Goal: Task Accomplishment & Management: Manage account settings

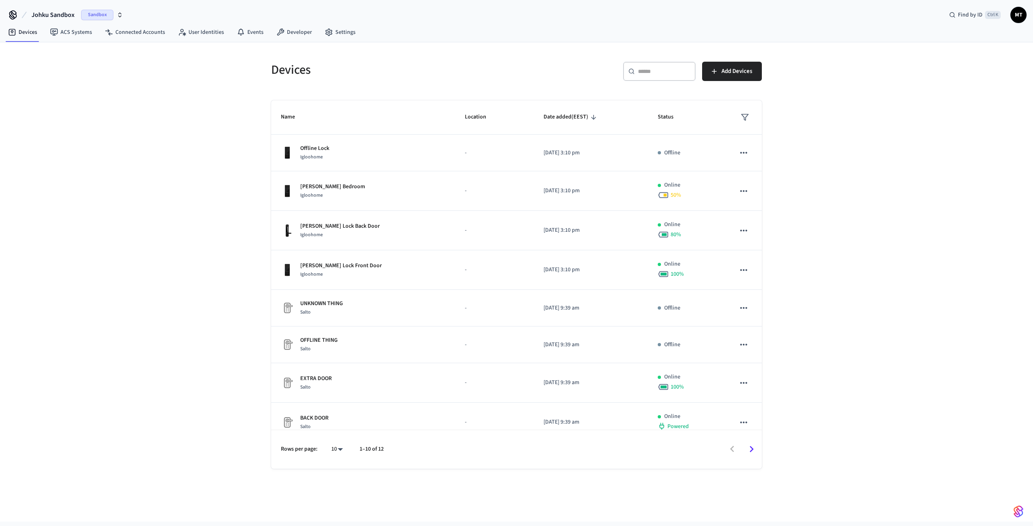
click at [92, 15] on span "Sandbox" at bounding box center [97, 15] width 32 height 10
click at [63, 52] on div "JOHKU Production" at bounding box center [65, 52] width 111 height 10
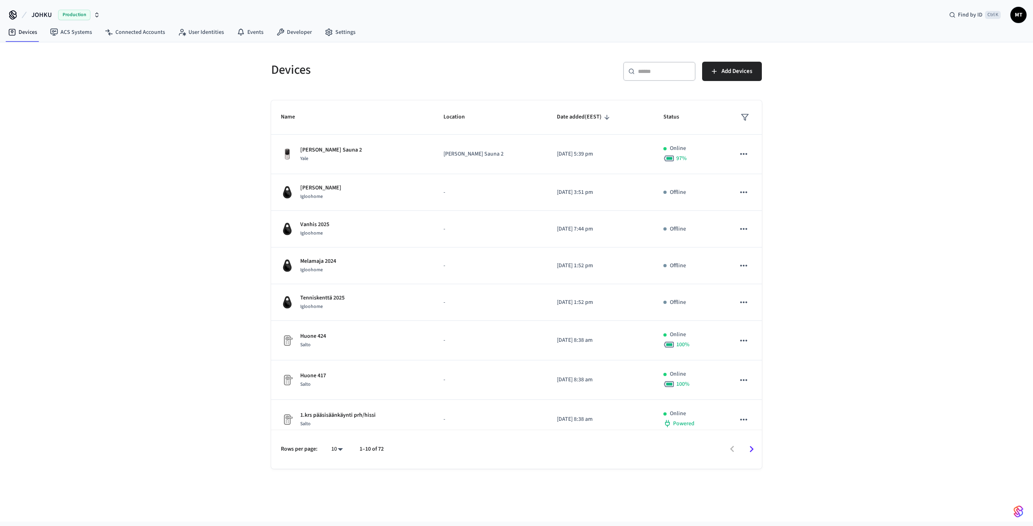
click at [337, 451] on body "JOHKU Production Find by ID Ctrl K MT Devices ACS Systems Connected Accounts Us…" at bounding box center [516, 261] width 1033 height 522
click at [328, 498] on li "All" at bounding box center [333, 502] width 21 height 21
type input "**"
click at [297, 113] on span "Name" at bounding box center [293, 117] width 25 height 13
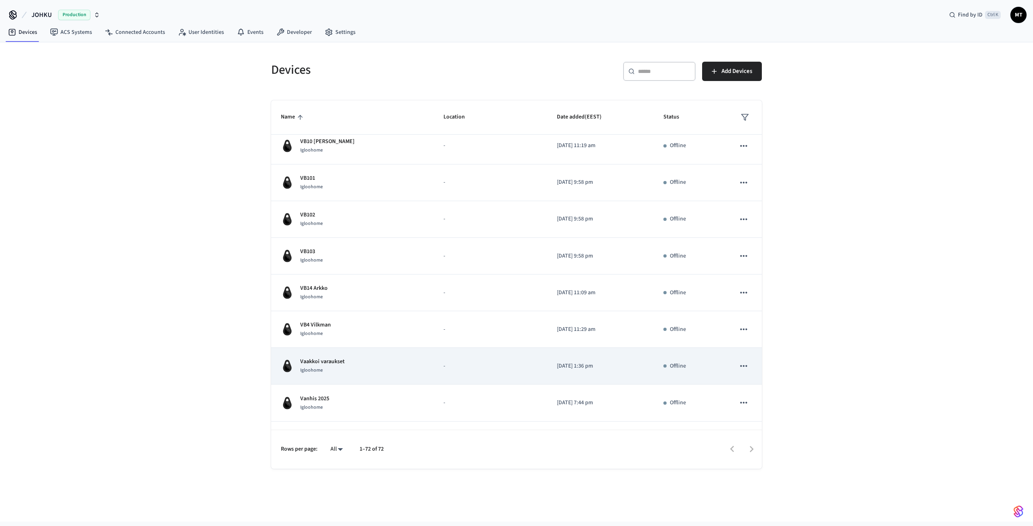
scroll to position [2432, 0]
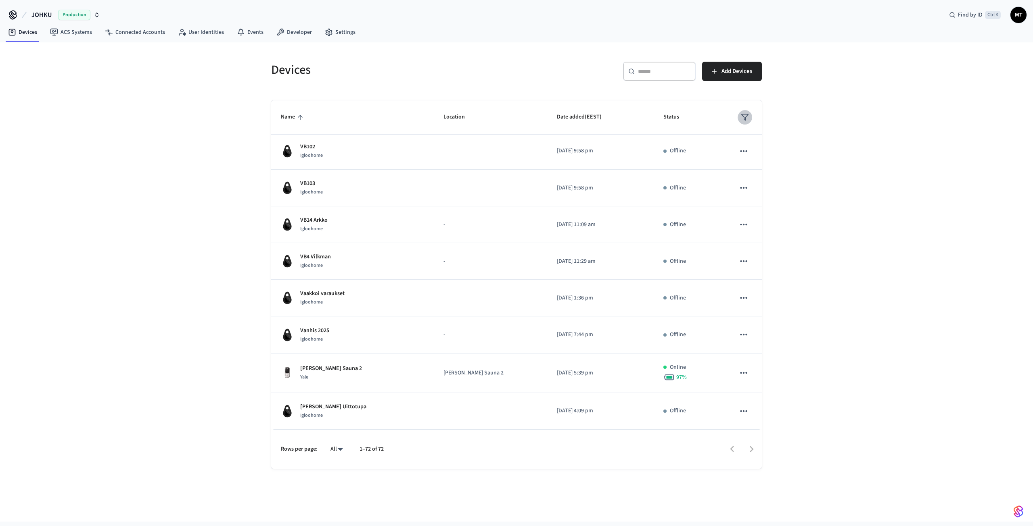
click at [741, 120] on polygon "sticky table" at bounding box center [744, 118] width 7 height 6
click at [844, 101] on div at bounding box center [516, 263] width 1033 height 526
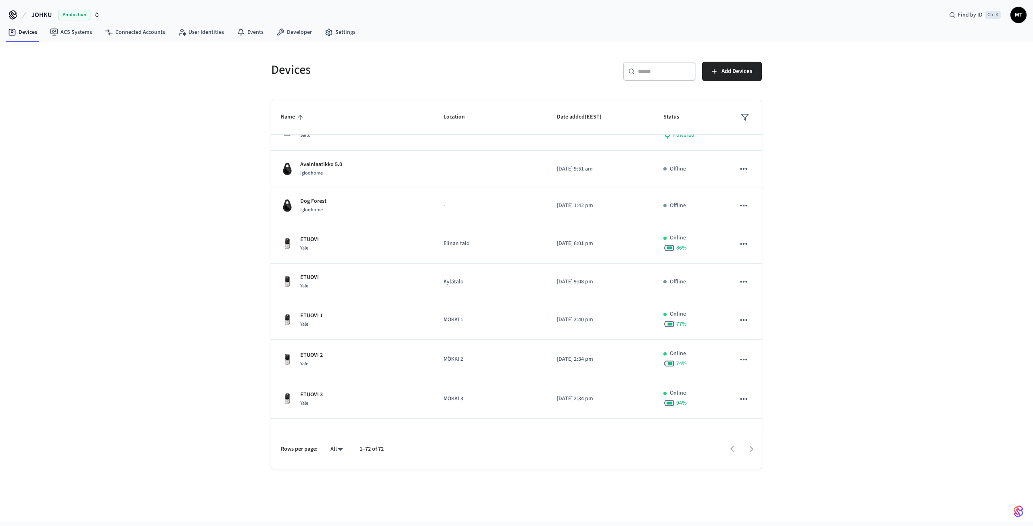
scroll to position [0, 0]
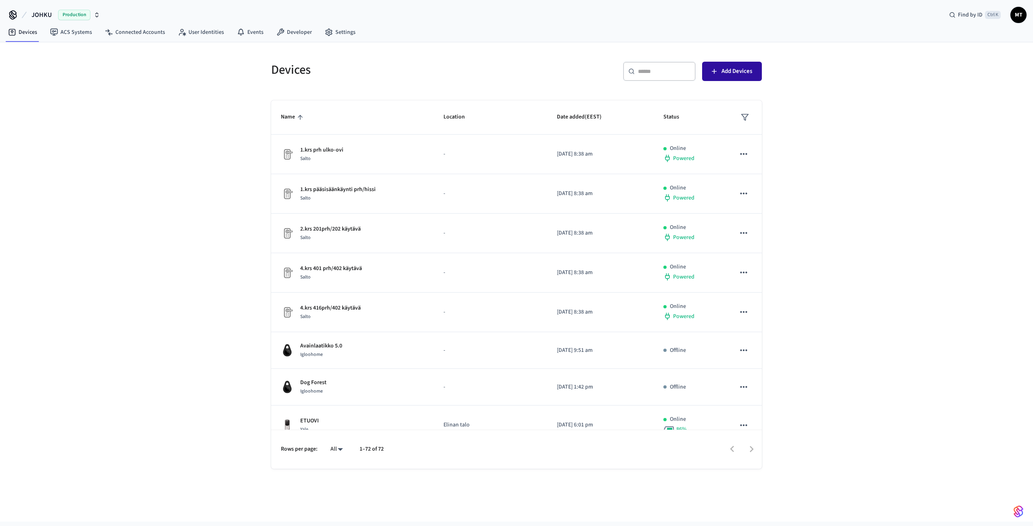
click at [742, 72] on span "Add Devices" at bounding box center [736, 71] width 31 height 10
click at [119, 23] on nav "Devices ACS Systems Connected Accounts User Identities Events Developer Settings" at bounding box center [182, 32] width 360 height 19
click at [139, 31] on link "Connected Accounts" at bounding box center [134, 32] width 73 height 15
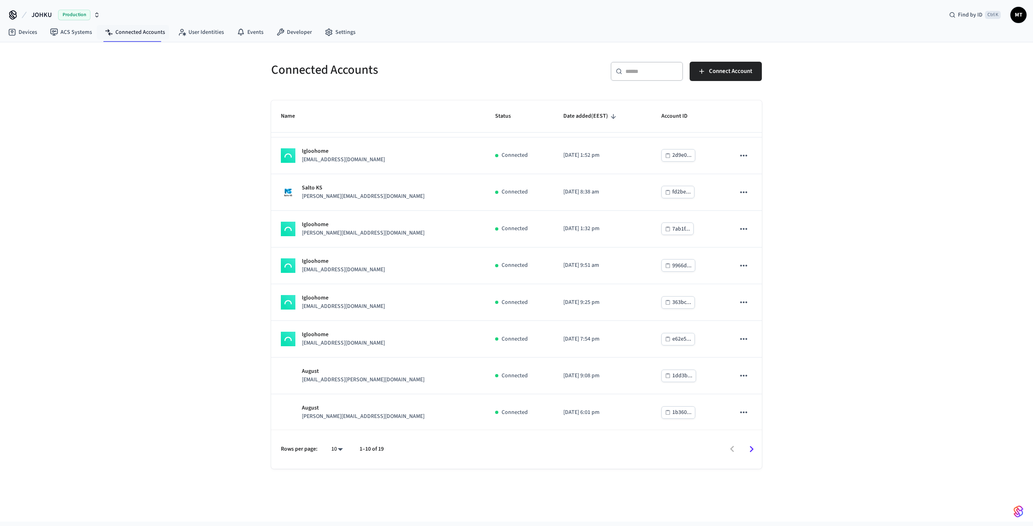
scroll to position [30, 0]
click at [340, 451] on body "JOHKU Production Find by ID Ctrl K MT Devices ACS Systems Connected Accounts Us…" at bounding box center [516, 261] width 1033 height 522
click at [334, 502] on li "All" at bounding box center [333, 502] width 21 height 21
type input "**"
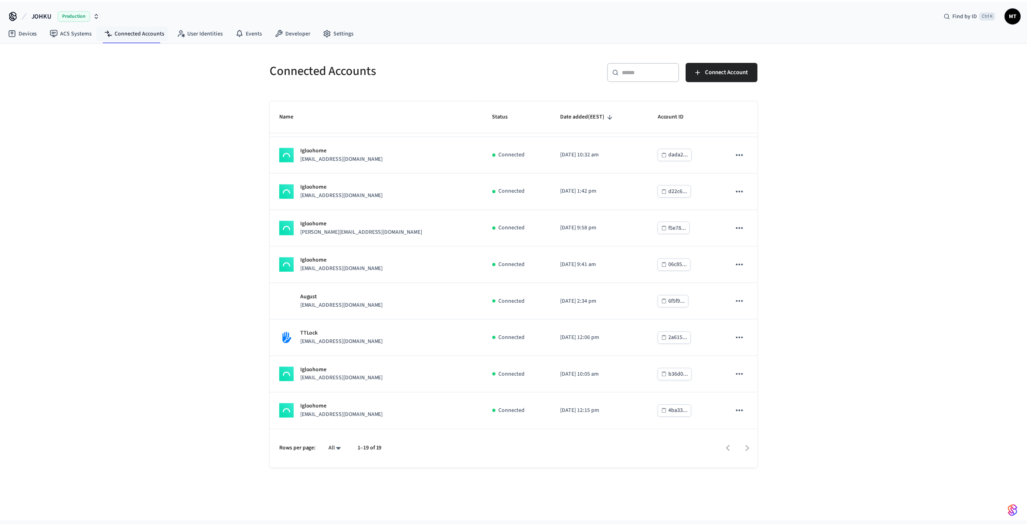
scroll to position [401, 0]
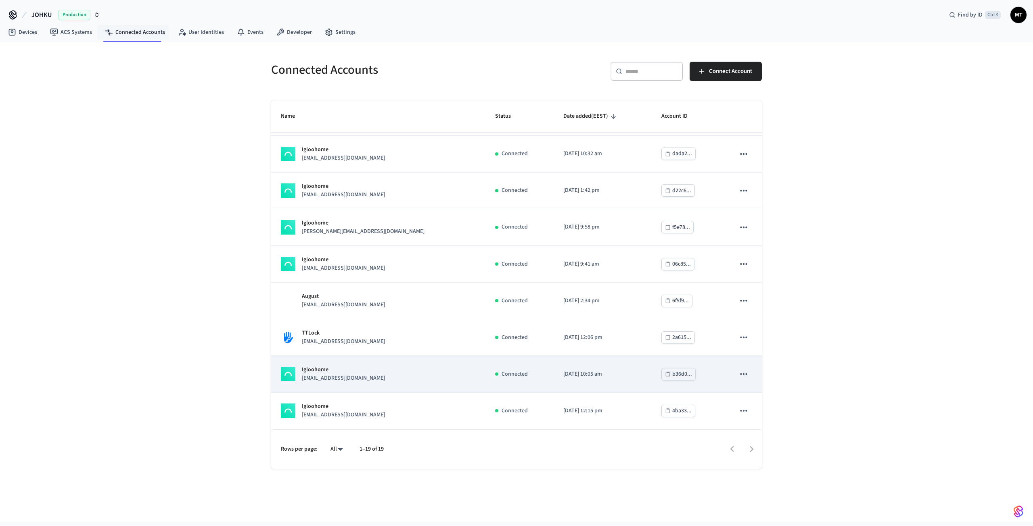
click at [390, 372] on div "Igloohome info@verlanmokit.fi" at bounding box center [378, 374] width 195 height 17
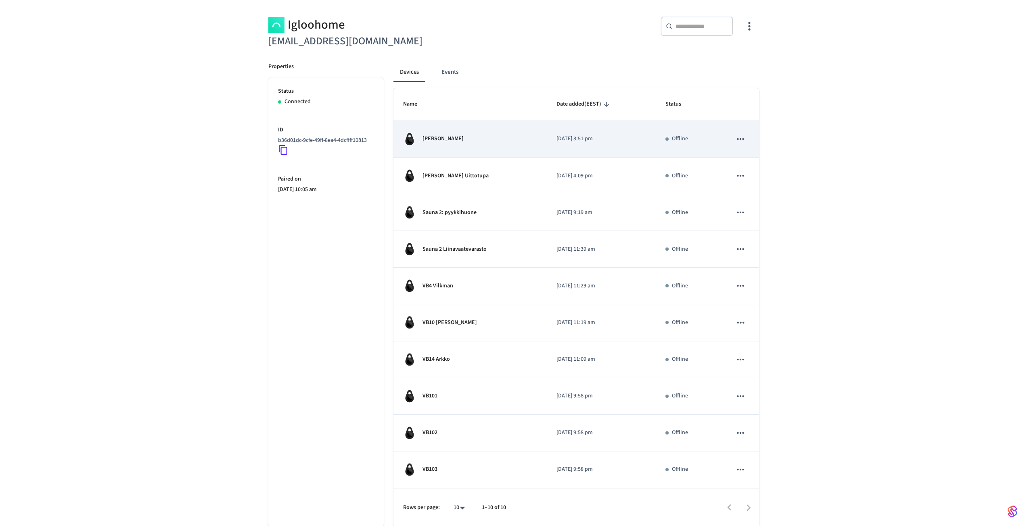
scroll to position [64, 0]
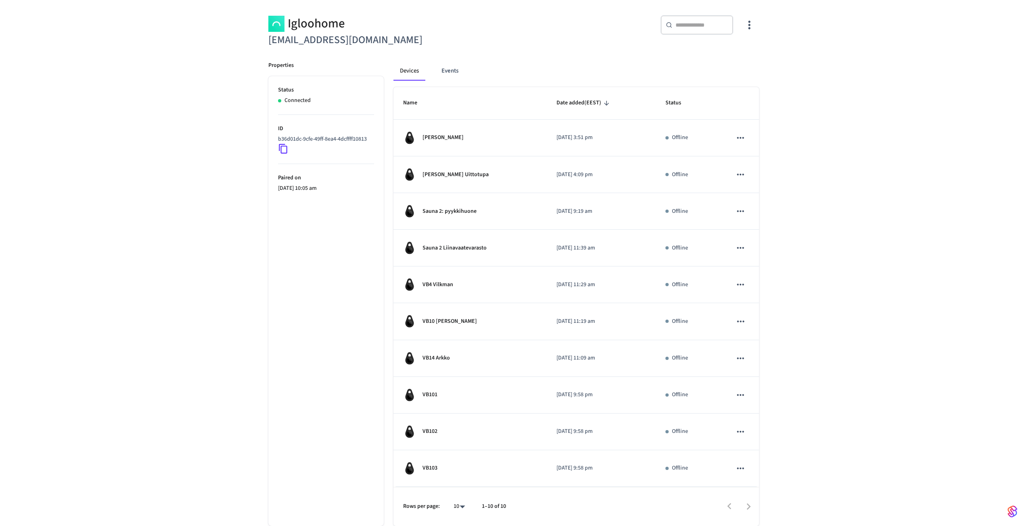
click at [457, 495] on div "Rows per page: 10 ** 1–10 of 10" at bounding box center [575, 506] width 365 height 39
click at [457, 505] on body "JOHKU Production Find by ID Ctrl K MT Devices ACS Systems Connected Accounts Us…" at bounding box center [513, 231] width 1027 height 590
click at [458, 503] on li "All" at bounding box center [455, 502] width 21 height 21
type input "**"
click at [456, 71] on button "Events" at bounding box center [450, 70] width 30 height 19
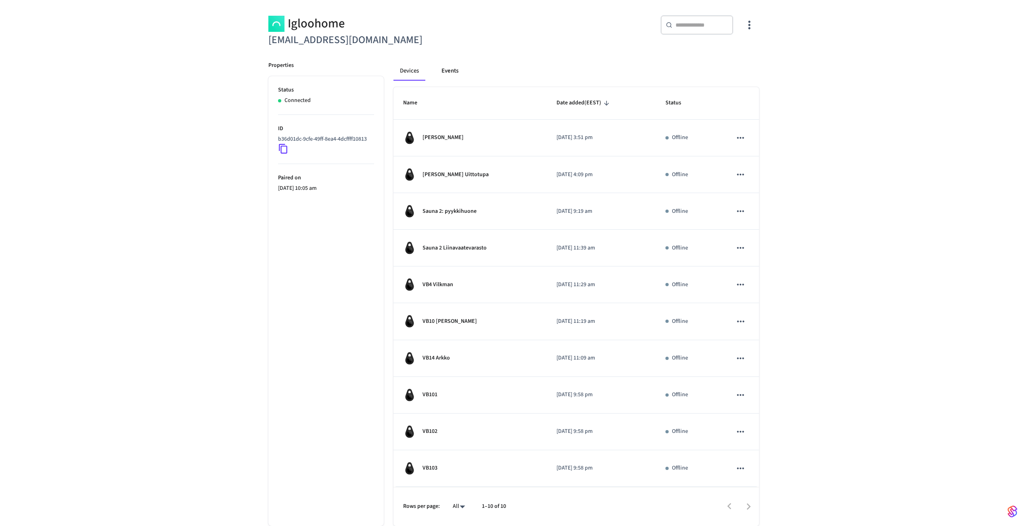
scroll to position [13, 0]
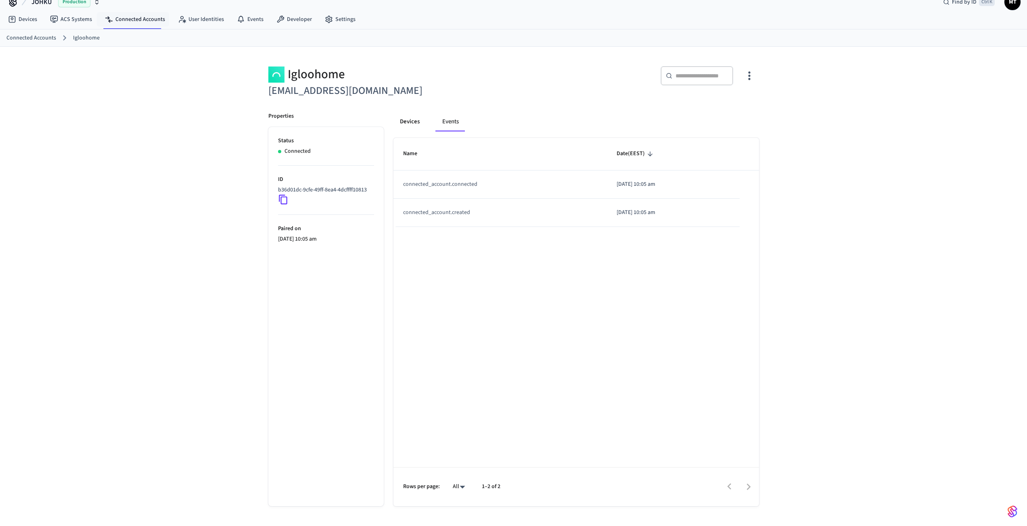
click at [408, 119] on button "Devices" at bounding box center [409, 121] width 33 height 19
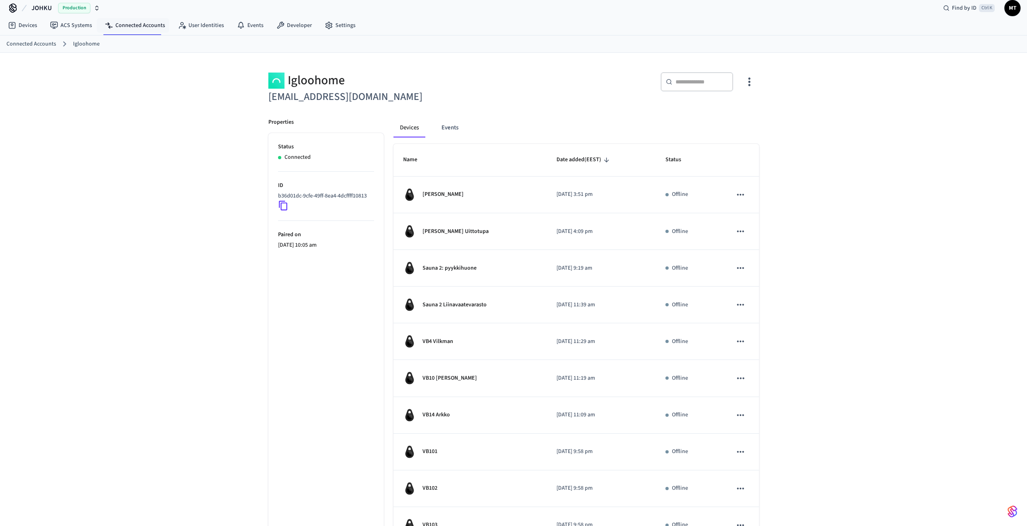
scroll to position [0, 0]
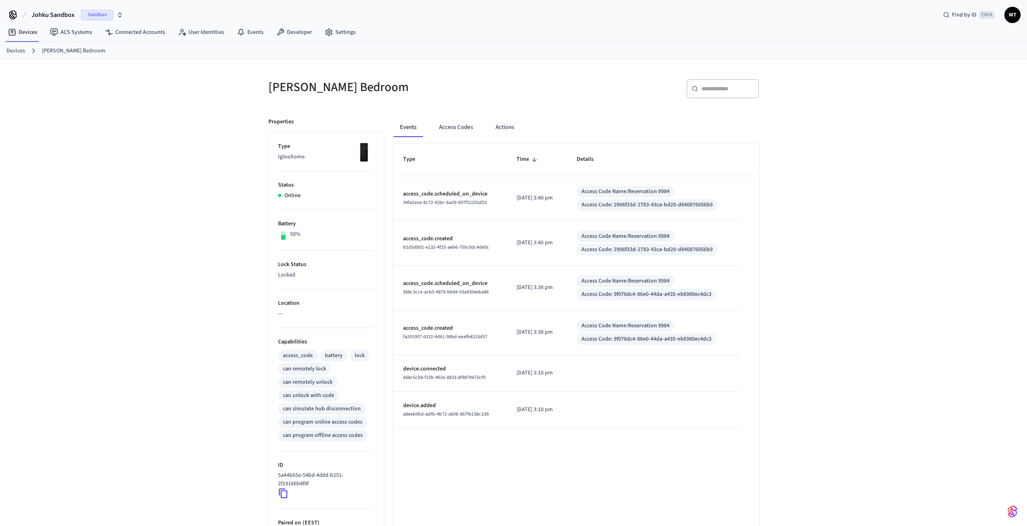
click at [17, 50] on link "Devices" at bounding box center [15, 51] width 19 height 8
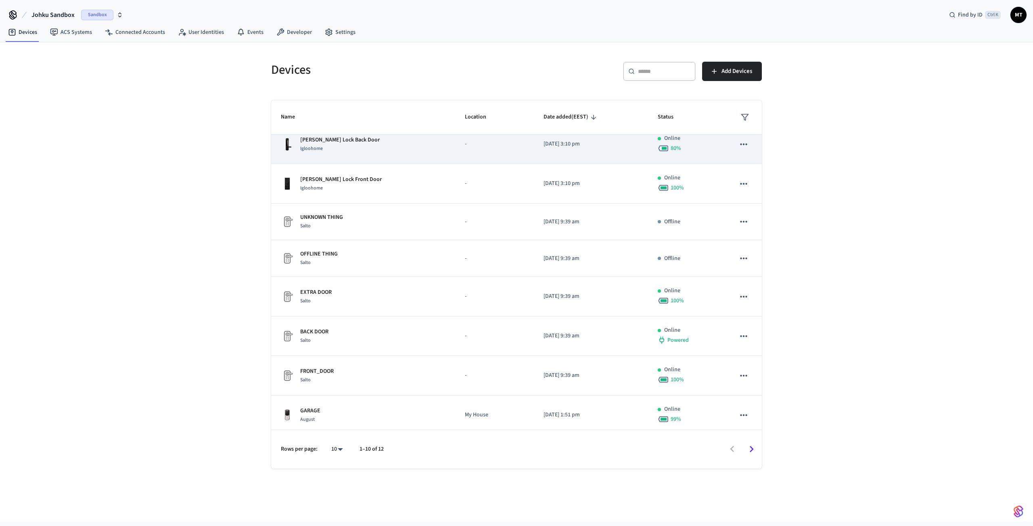
scroll to position [92, 0]
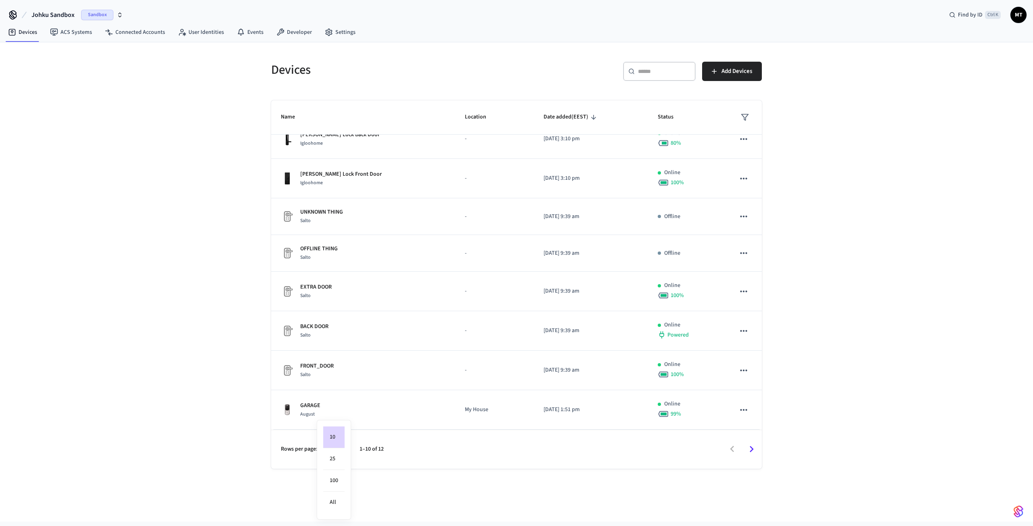
click at [335, 449] on body "Johku Sandbox Sandbox Find by ID Ctrl K MT Devices ACS Systems Connected Accoun…" at bounding box center [516, 261] width 1033 height 522
click at [335, 503] on li "All" at bounding box center [333, 502] width 21 height 21
type input "**"
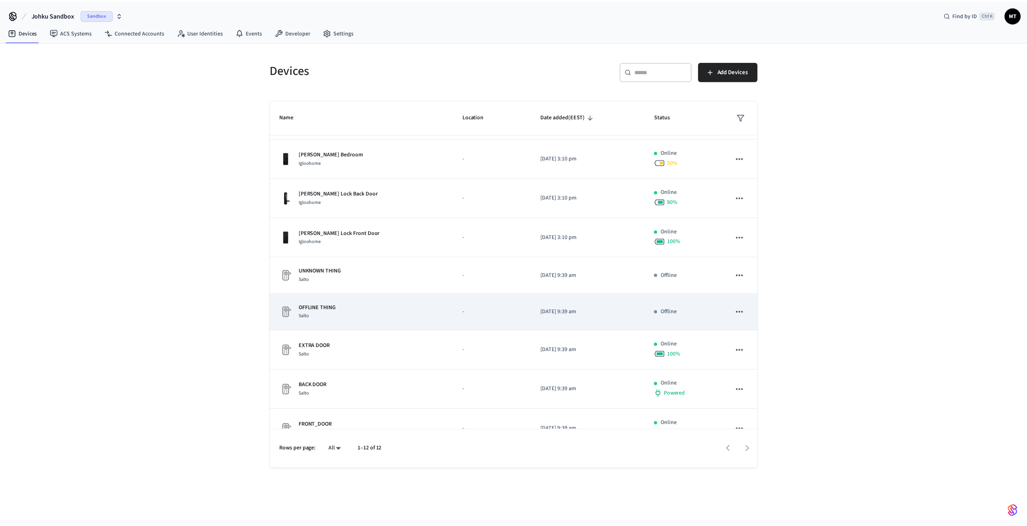
scroll to position [0, 0]
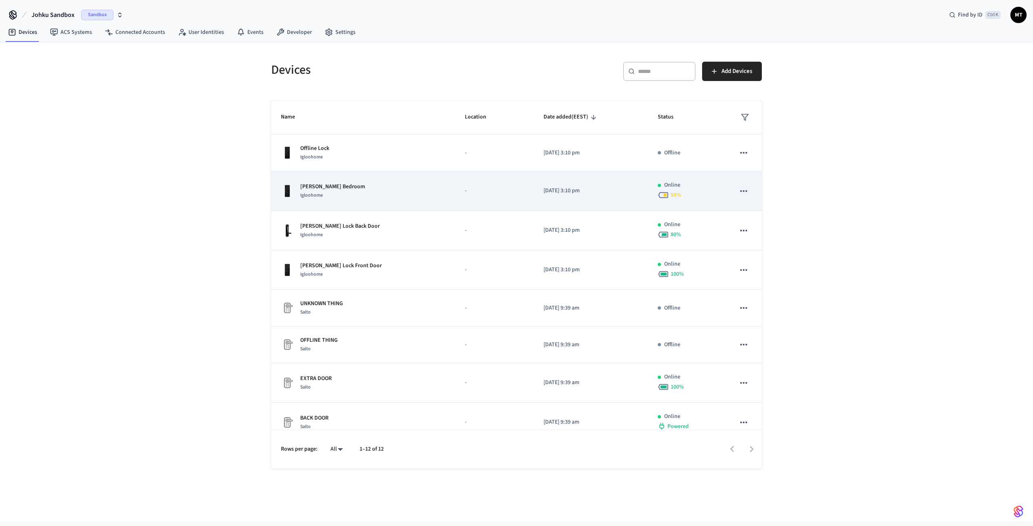
click at [378, 193] on div "Janes Bedroom Igloohome" at bounding box center [363, 191] width 165 height 17
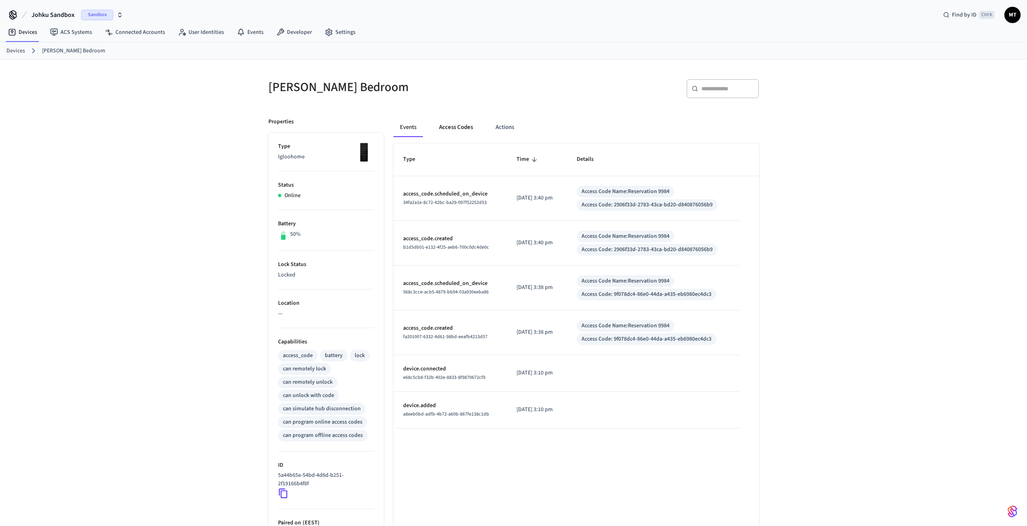
click at [462, 125] on button "Access Codes" at bounding box center [455, 127] width 47 height 19
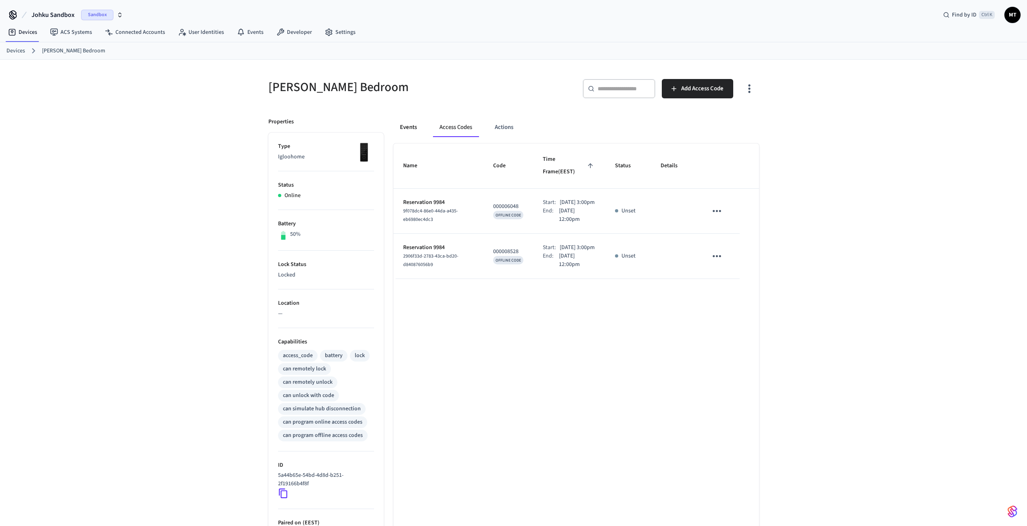
click at [411, 128] on button "Events" at bounding box center [408, 127] width 30 height 19
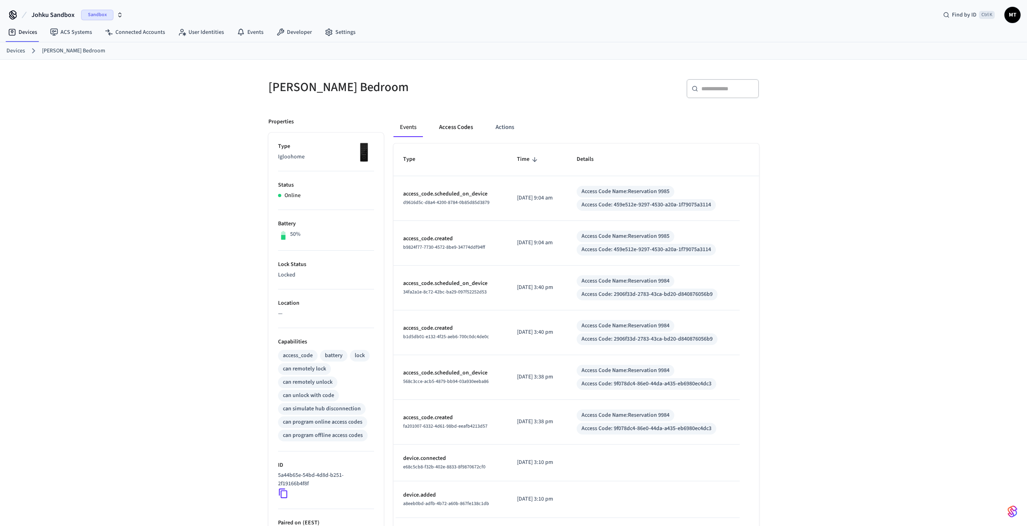
click at [442, 127] on button "Access Codes" at bounding box center [455, 127] width 47 height 19
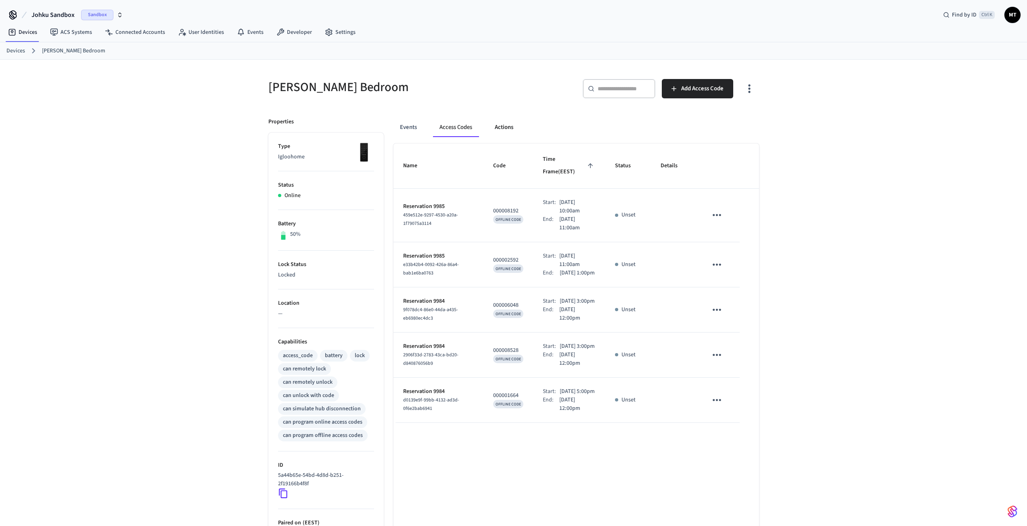
click at [496, 130] on button "Actions" at bounding box center [503, 127] width 31 height 19
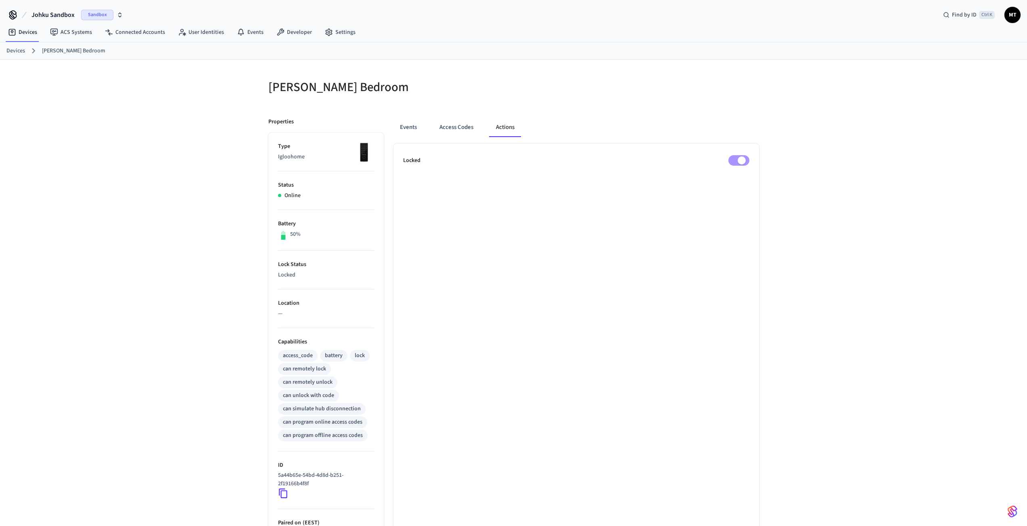
click at [425, 128] on div "Events Access Codes Actions" at bounding box center [575, 127] width 365 height 19
click at [409, 127] on button "Events" at bounding box center [408, 127] width 30 height 19
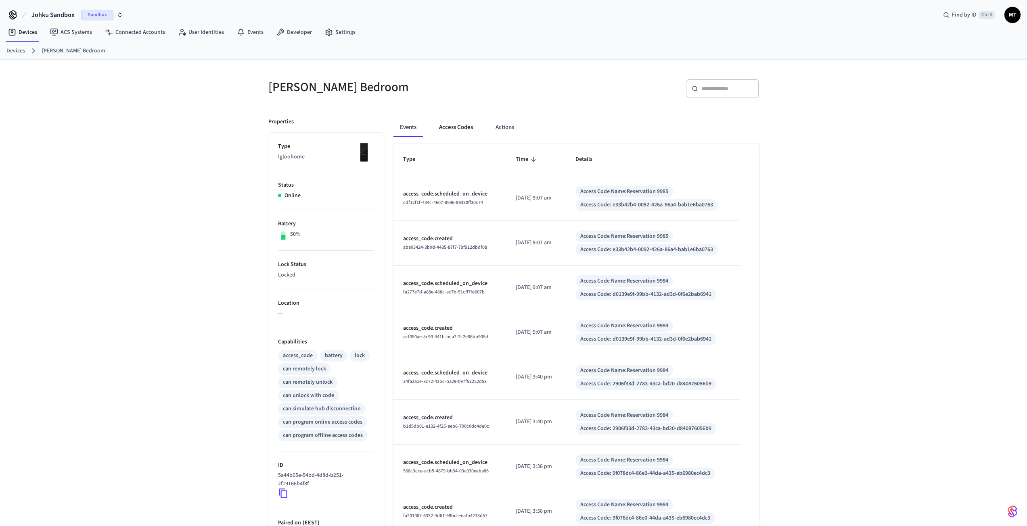
click at [452, 125] on button "Access Codes" at bounding box center [455, 127] width 47 height 19
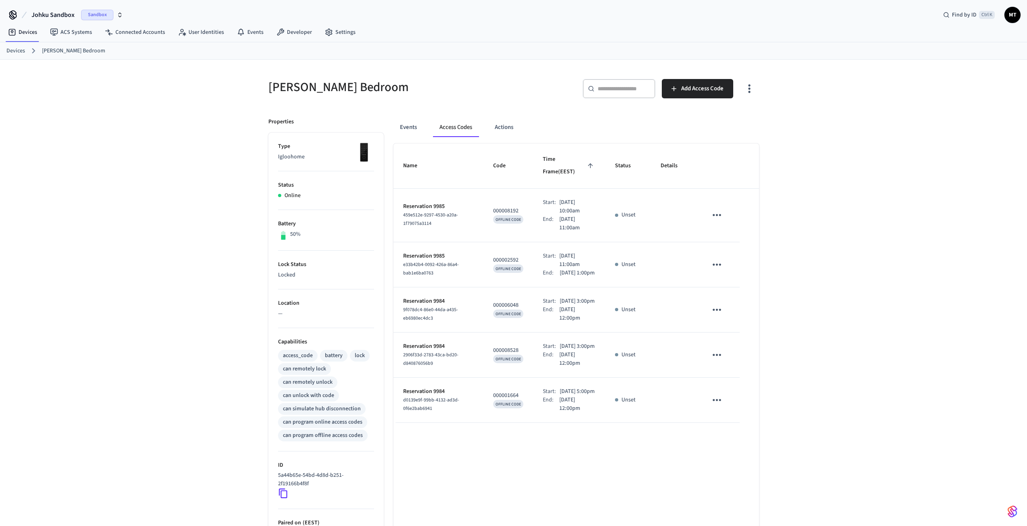
click at [521, 125] on div "Events Access Codes Actions" at bounding box center [575, 127] width 365 height 19
click at [505, 127] on button "Actions" at bounding box center [503, 127] width 31 height 19
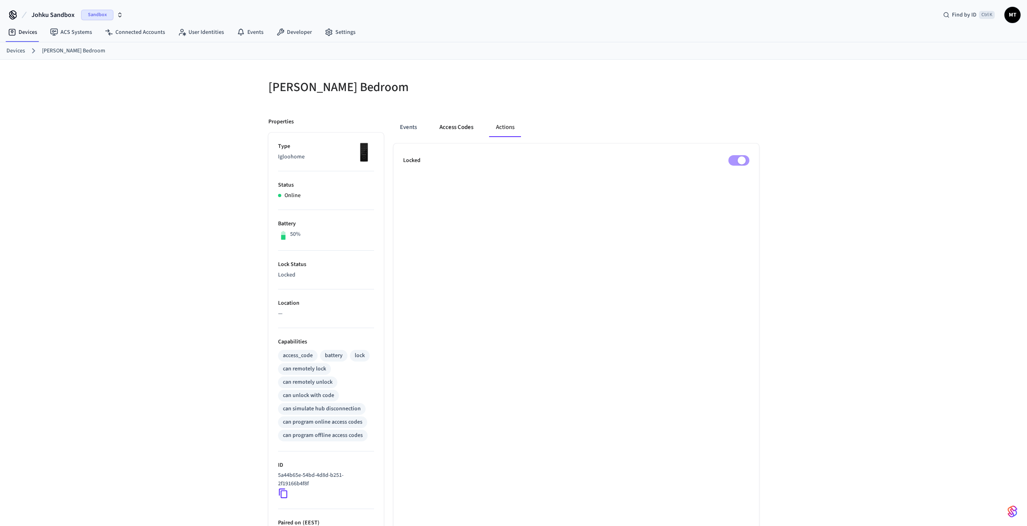
click at [453, 128] on button "Access Codes" at bounding box center [456, 127] width 47 height 19
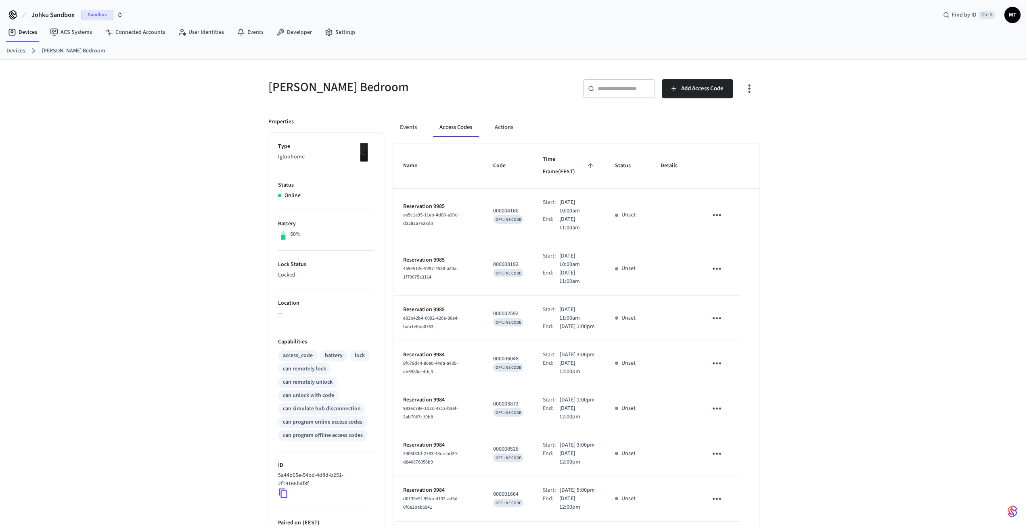
click at [106, 129] on div "Janes Bedroom ​ ​ Add Access Code Properties Type Igloohome Status Online Batte…" at bounding box center [513, 338] width 1027 height 557
